Goal: Task Accomplishment & Management: Use online tool/utility

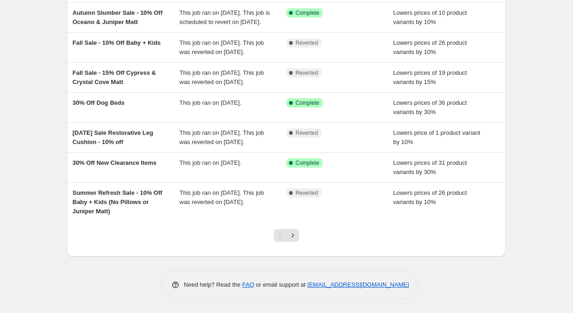
scroll to position [219, 0]
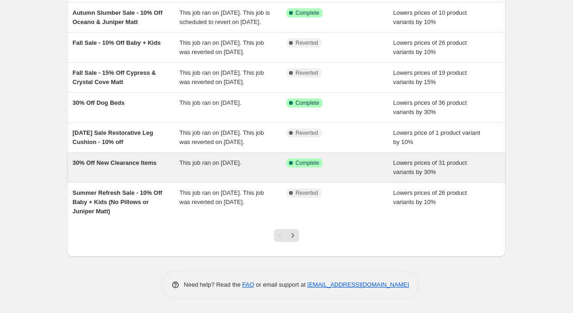
click at [119, 166] on span "30% Off New Clearance Items" at bounding box center [114, 162] width 84 height 7
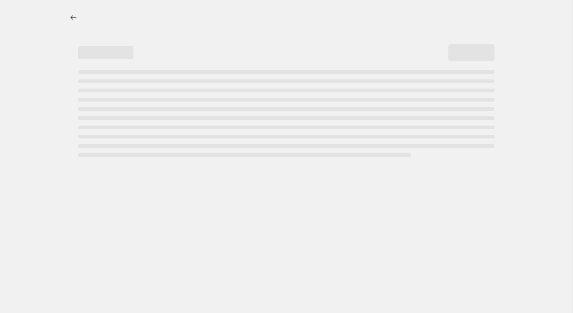
select select "percentage"
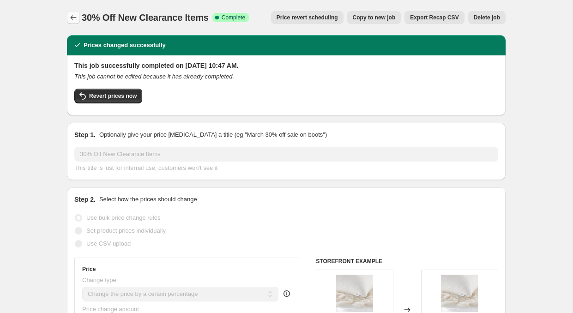
click at [73, 18] on icon "Price change jobs" at bounding box center [73, 17] width 9 height 9
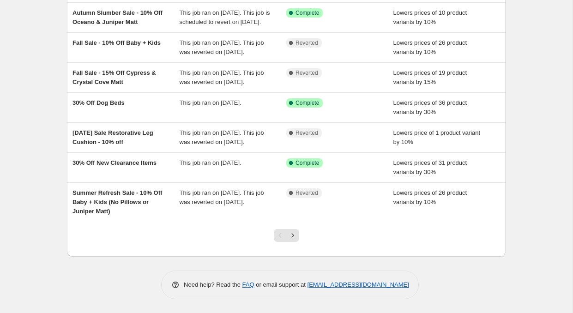
scroll to position [236, 0]
click at [291, 233] on icon "Next" at bounding box center [292, 235] width 2 height 4
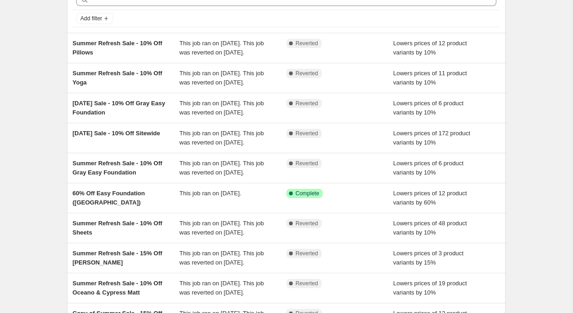
scroll to position [52, 0]
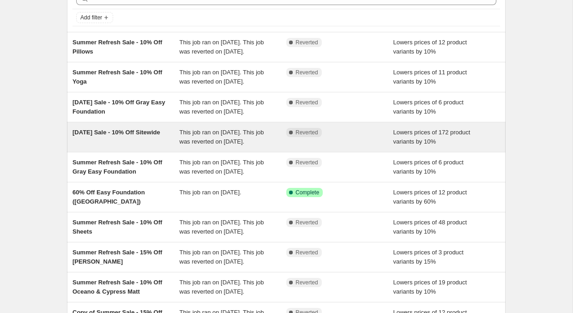
click at [134, 146] on div "[DATE] Sale - 10% Off Sitewide" at bounding box center [125, 137] width 107 height 18
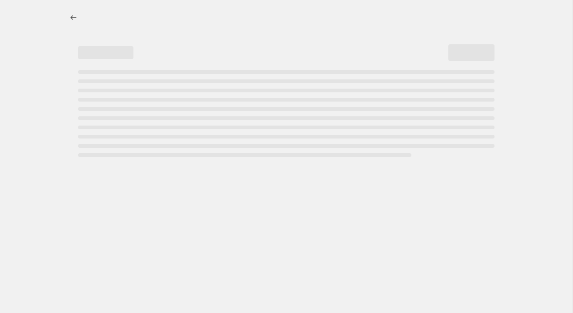
select select "percentage"
select select "collection"
select select "tag"
select select "not_equal"
select select "product_status"
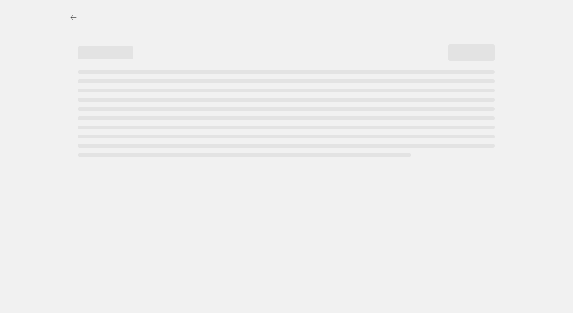
select select "not_equal"
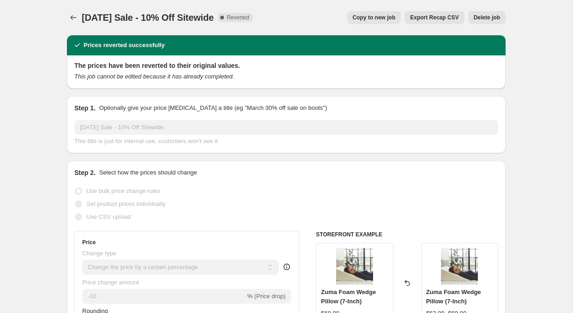
click at [366, 19] on span "Copy to new job" at bounding box center [373, 17] width 43 height 7
select select "percentage"
select select "collection"
select select "tag"
select select "not_equal"
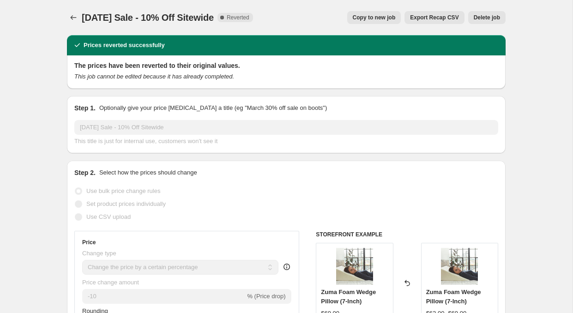
select select "product_status"
select select "not_equal"
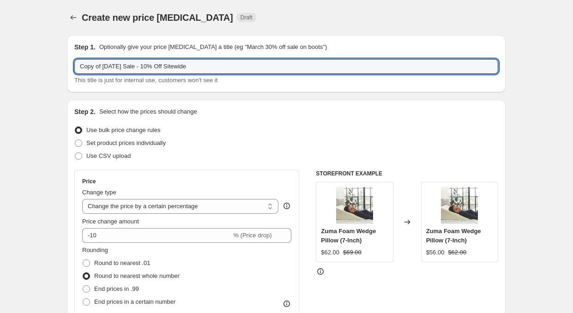
drag, startPoint x: 132, startPoint y: 68, endPoint x: 30, endPoint y: 54, distance: 103.0
click at [126, 67] on input "Holiday Sale - 10% Off Sitewide" at bounding box center [286, 66] width 424 height 15
type input "Holiday Sale - 15% Off Sitewide"
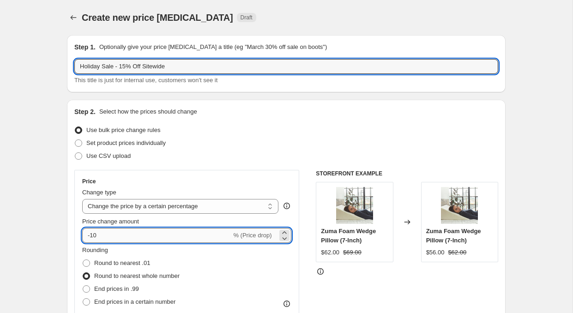
click at [102, 233] on input "-10" at bounding box center [156, 235] width 149 height 15
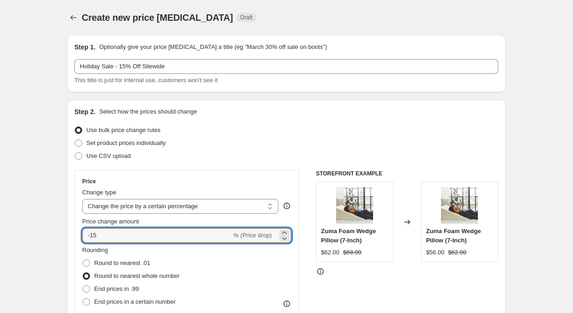
type input "-15"
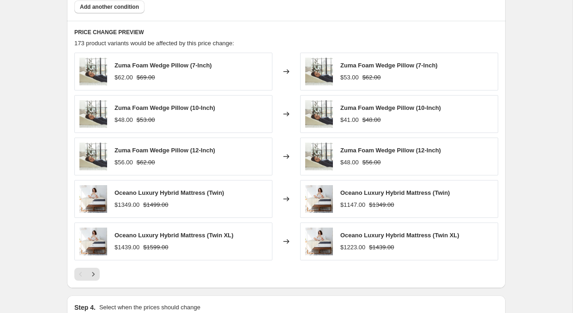
scroll to position [826, 0]
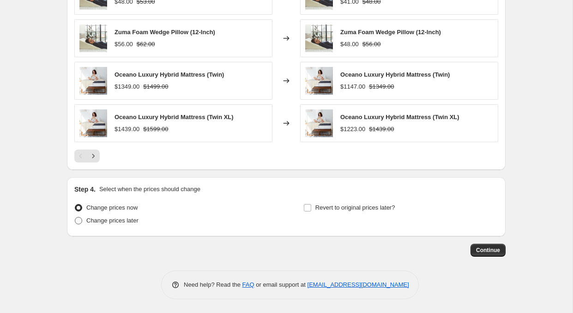
click at [81, 218] on span at bounding box center [78, 220] width 7 height 7
click at [75, 217] on input "Change prices later" at bounding box center [75, 217] width 0 height 0
radio input "true"
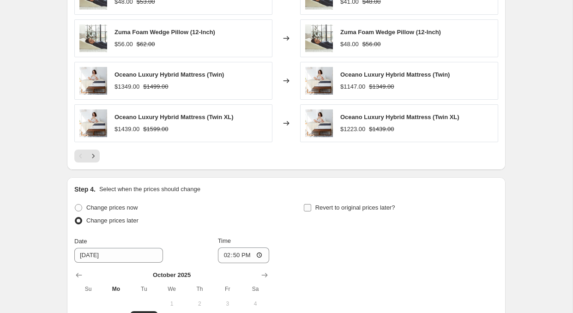
click at [308, 203] on span at bounding box center [307, 207] width 8 height 8
click at [308, 204] on input "Revert to original prices later?" at bounding box center [307, 207] width 7 height 7
checkbox input "true"
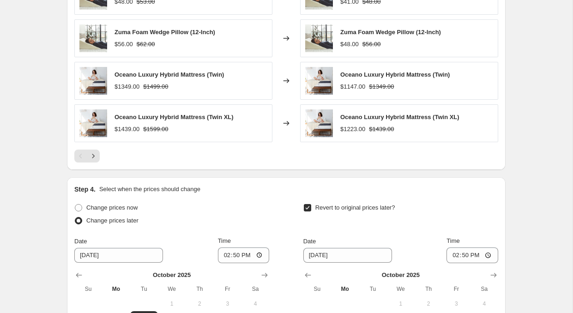
scroll to position [984, 0]
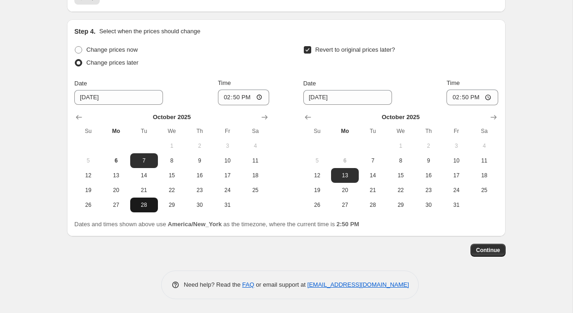
click at [143, 208] on span "28" at bounding box center [144, 204] width 20 height 7
type input "[DATE]"
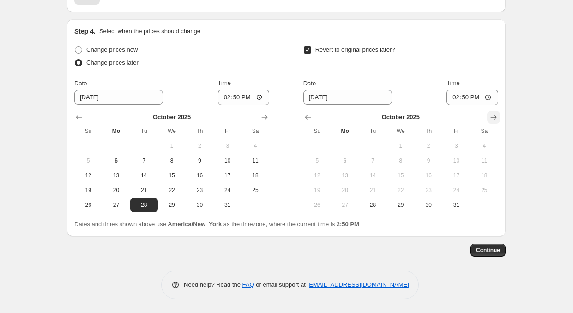
click at [495, 117] on icon "Show next month, November 2025" at bounding box center [493, 117] width 6 height 5
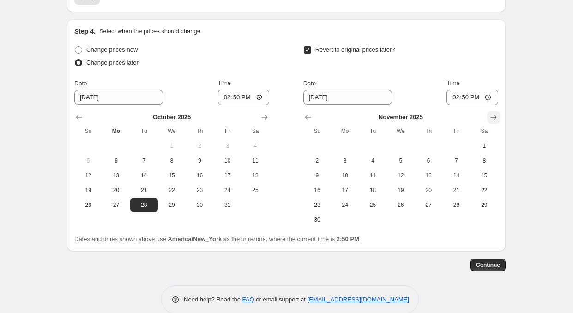
click at [495, 117] on icon "Show next month, December 2025" at bounding box center [493, 117] width 6 height 5
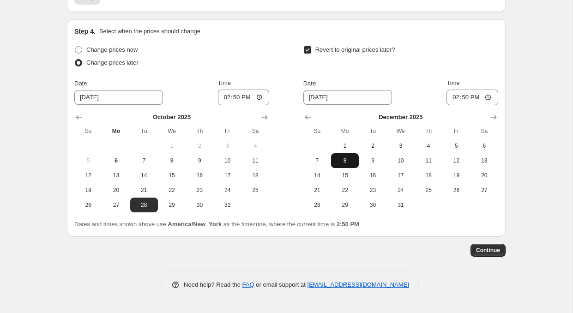
click at [346, 159] on span "8" at bounding box center [344, 160] width 20 height 7
type input "[DATE]"
click at [222, 98] on input "14:50" at bounding box center [244, 97] width 52 height 16
type input "00:20"
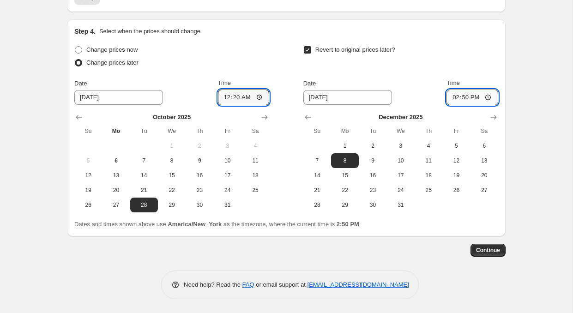
click at [453, 99] on input "14:50" at bounding box center [472, 97] width 52 height 16
type input "23:59"
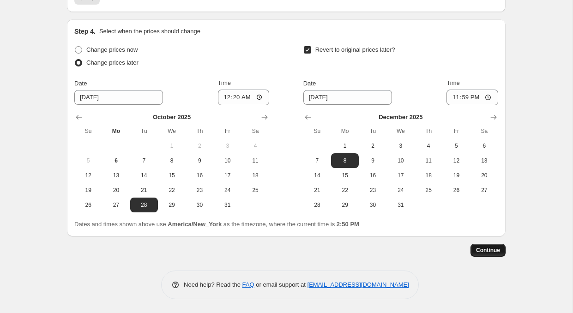
click at [494, 251] on span "Continue" at bounding box center [488, 249] width 24 height 7
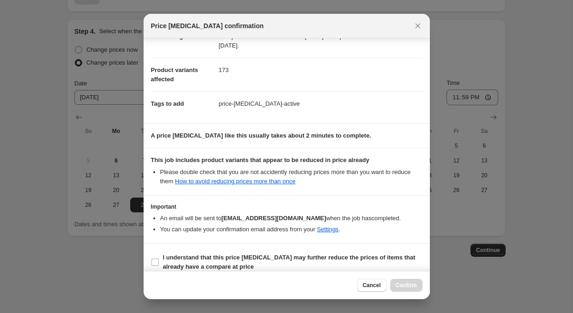
scroll to position [98, 0]
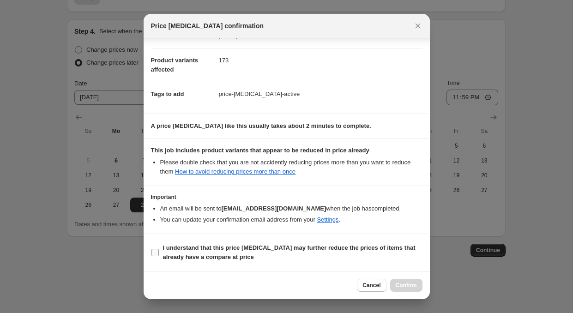
click at [157, 251] on input "I understand that this price [MEDICAL_DATA] may further reduce the prices of it…" at bounding box center [154, 252] width 7 height 7
checkbox input "true"
click at [398, 285] on span "Confirm" at bounding box center [405, 284] width 21 height 7
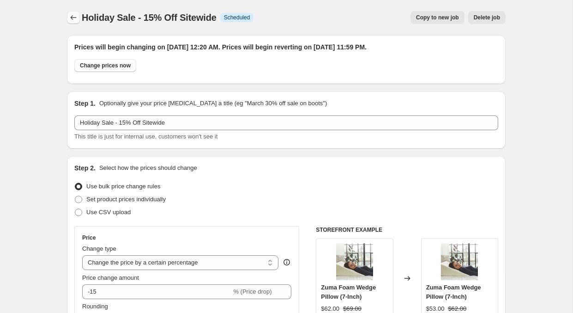
click at [72, 21] on icon "Price change jobs" at bounding box center [73, 17] width 9 height 9
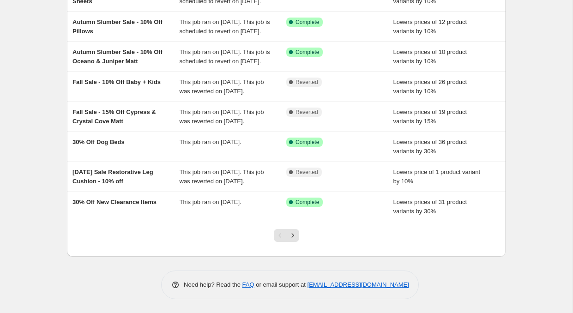
scroll to position [239, 0]
click at [294, 240] on icon "Next" at bounding box center [292, 235] width 9 height 9
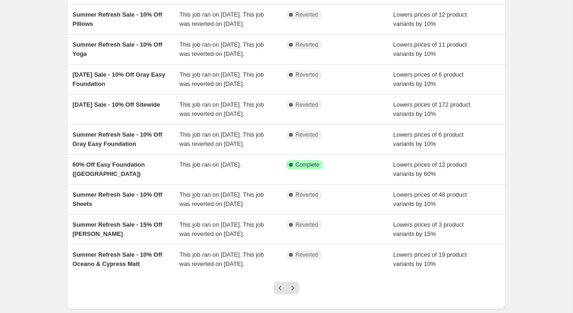
scroll to position [126, 0]
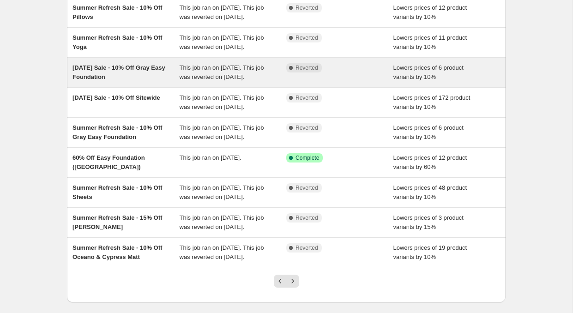
click at [155, 82] on div "[DATE] Sale - 10% Off Gray Easy Foundation" at bounding box center [125, 72] width 107 height 18
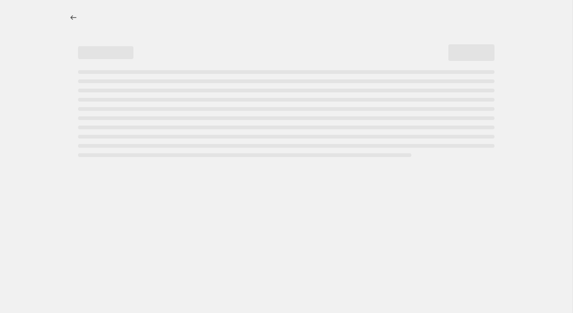
select select "percentage"
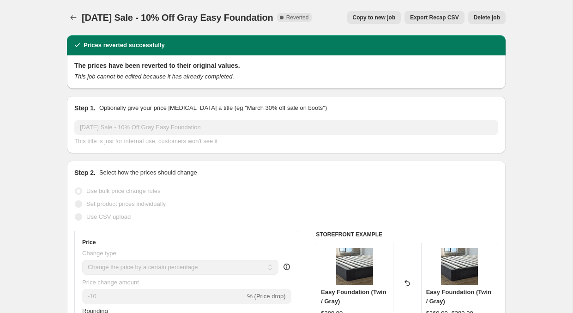
click at [378, 15] on span "Copy to new job" at bounding box center [373, 17] width 43 height 7
select select "percentage"
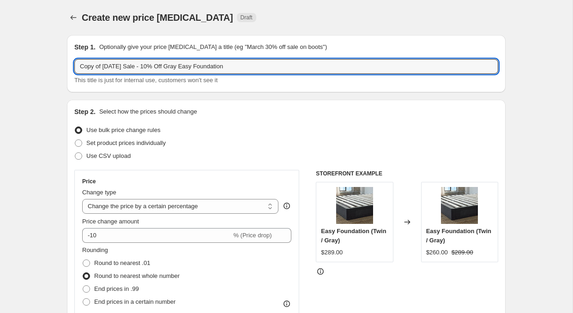
drag, startPoint x: 132, startPoint y: 68, endPoint x: 60, endPoint y: 60, distance: 72.0
click at [126, 68] on input "Holiday Sale - 10% Off Gray Easy Foundation" at bounding box center [286, 66] width 424 height 15
type input "Holiday Sale - 15% Off Gray Easy Foundation"
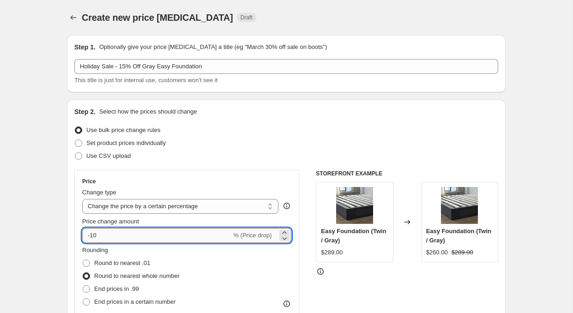
click at [96, 237] on input "-10" at bounding box center [156, 235] width 149 height 15
type input "-15"
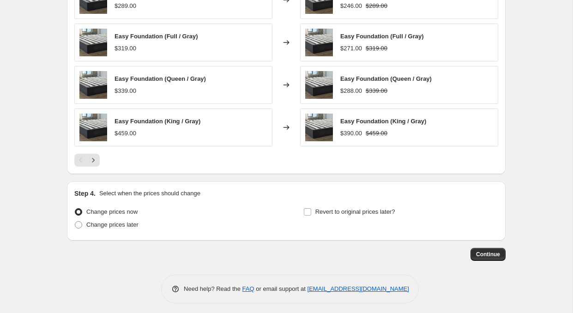
scroll to position [638, 0]
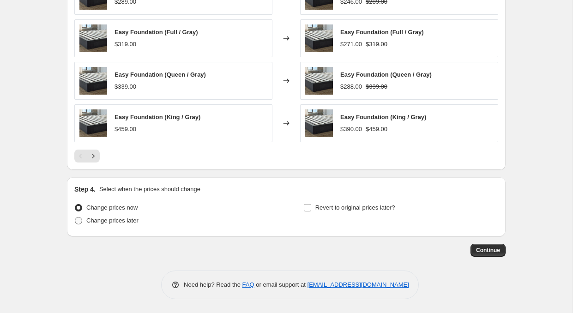
click at [84, 224] on label "Change prices later" at bounding box center [106, 220] width 64 height 13
click at [75, 217] on input "Change prices later" at bounding box center [75, 217] width 0 height 0
radio input "true"
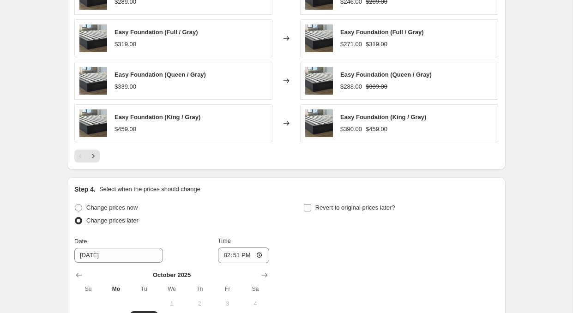
click at [304, 209] on input "Revert to original prices later?" at bounding box center [307, 207] width 7 height 7
checkbox input "true"
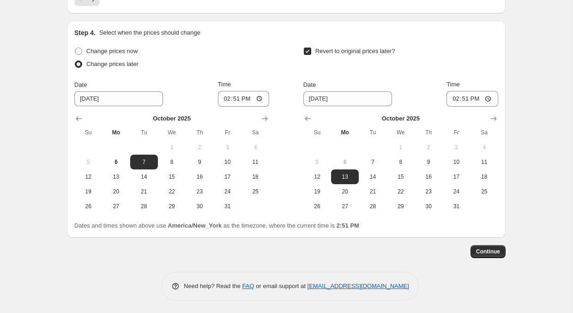
scroll to position [795, 0]
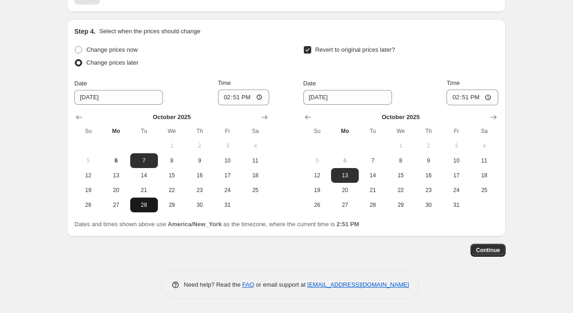
click at [138, 209] on button "28" at bounding box center [144, 204] width 28 height 15
type input "[DATE]"
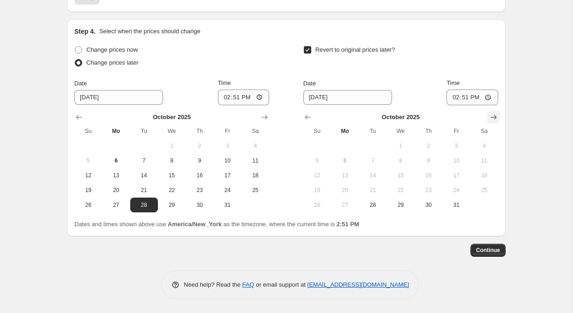
click at [492, 115] on icon "Show next month, November 2025" at bounding box center [493, 117] width 9 height 9
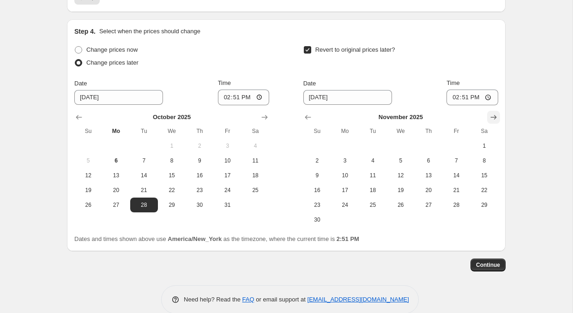
click at [492, 115] on icon "Show next month, December 2025" at bounding box center [493, 117] width 9 height 9
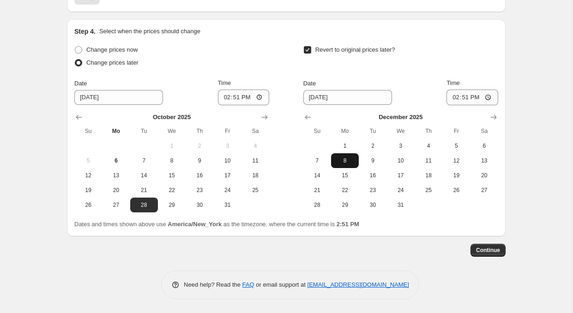
click at [352, 158] on span "8" at bounding box center [344, 160] width 20 height 7
type input "[DATE]"
click at [224, 100] on input "14:51" at bounding box center [244, 97] width 52 height 16
type input "00:20"
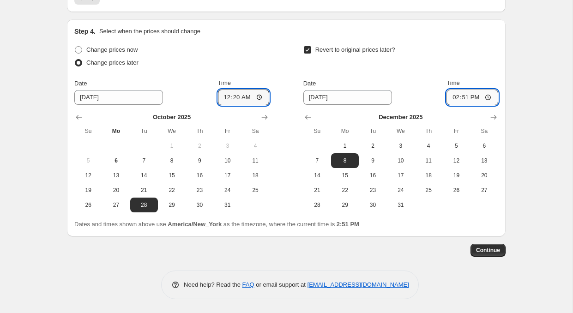
click at [452, 96] on input "14:51" at bounding box center [472, 97] width 52 height 16
type input "23:59"
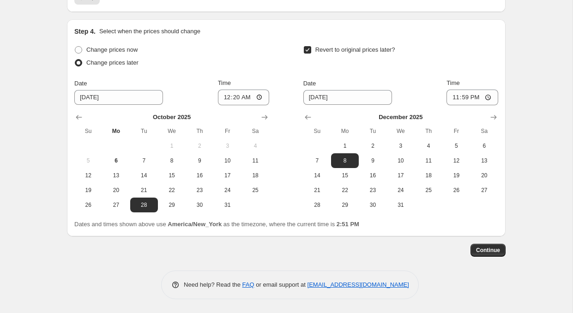
click at [497, 251] on span "Continue" at bounding box center [488, 249] width 24 height 7
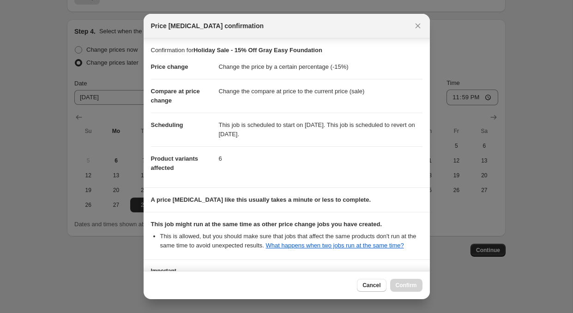
scroll to position [83, 0]
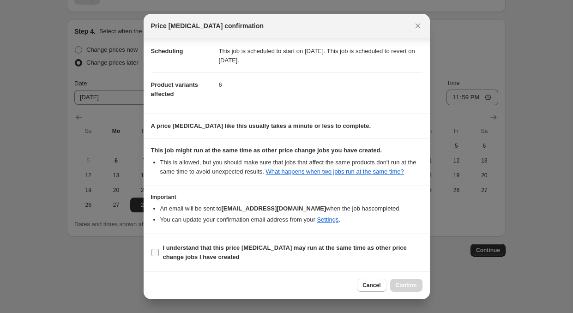
click at [153, 253] on input "I understand that this price [MEDICAL_DATA] may run at the same time as other p…" at bounding box center [154, 252] width 7 height 7
checkbox input "true"
click at [397, 284] on span "Confirm" at bounding box center [405, 284] width 21 height 7
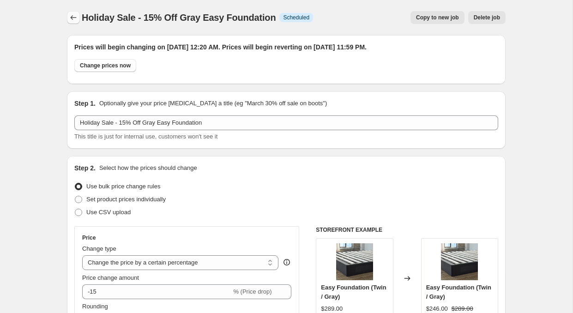
click at [72, 21] on icon "Price change jobs" at bounding box center [73, 17] width 9 height 9
